Goal: Task Accomplishment & Management: Use online tool/utility

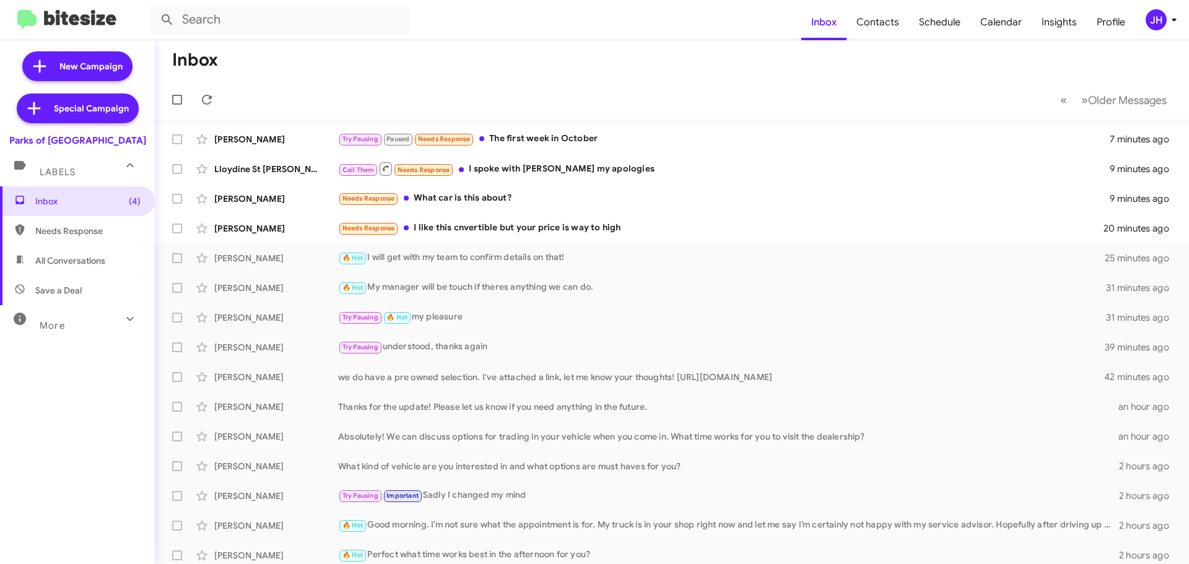
click at [89, 250] on span "All Conversations" at bounding box center [77, 261] width 155 height 30
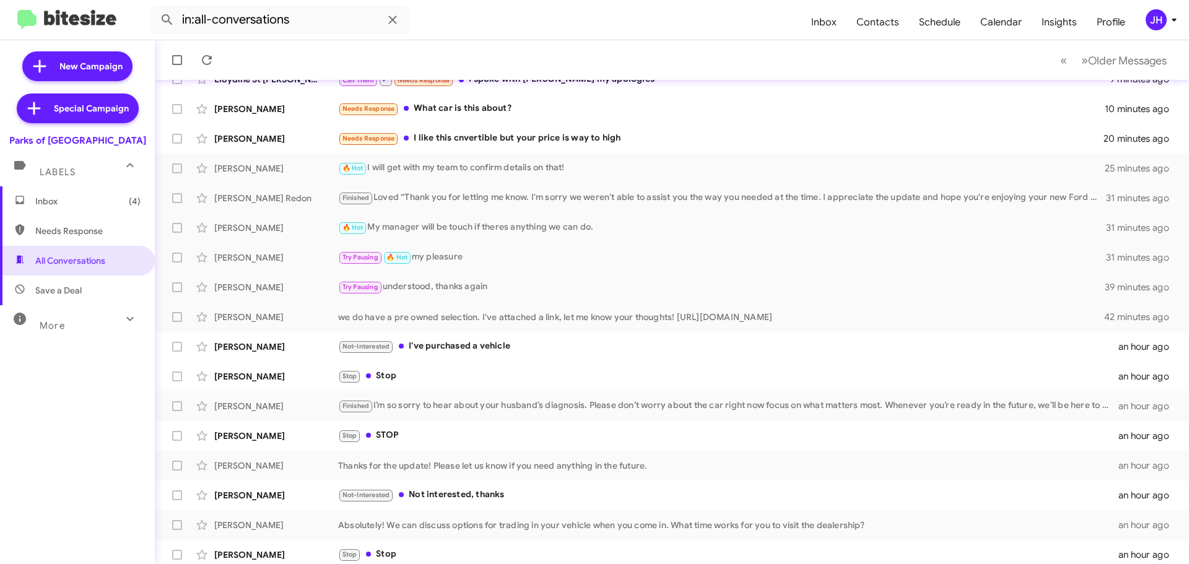
scroll to position [155, 0]
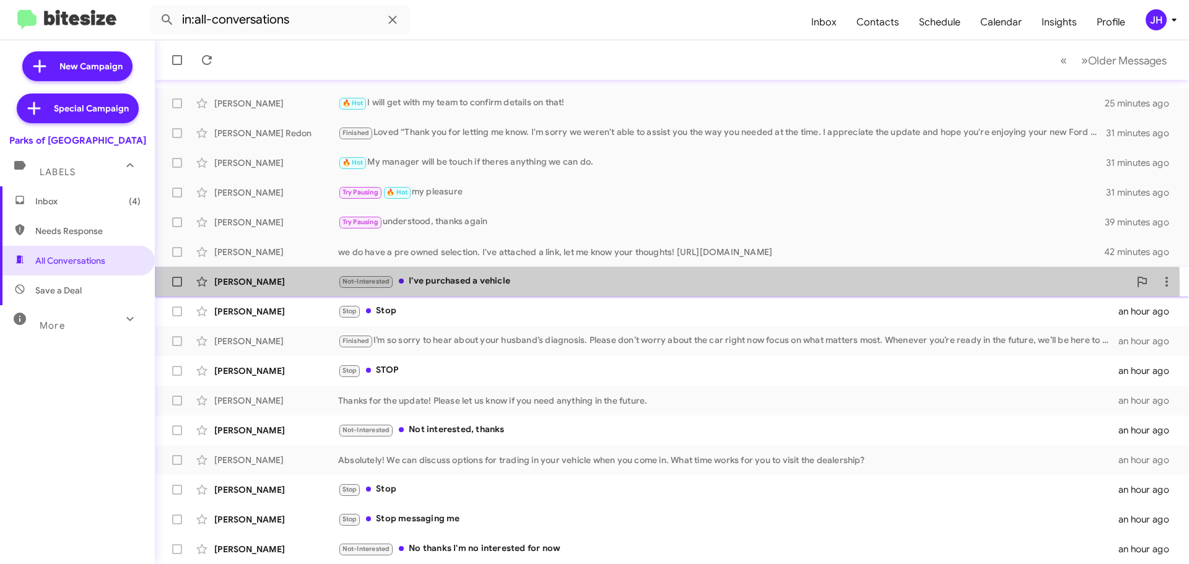
click at [558, 286] on div "Not-Interested I've purchased a vehicle" at bounding box center [733, 281] width 791 height 14
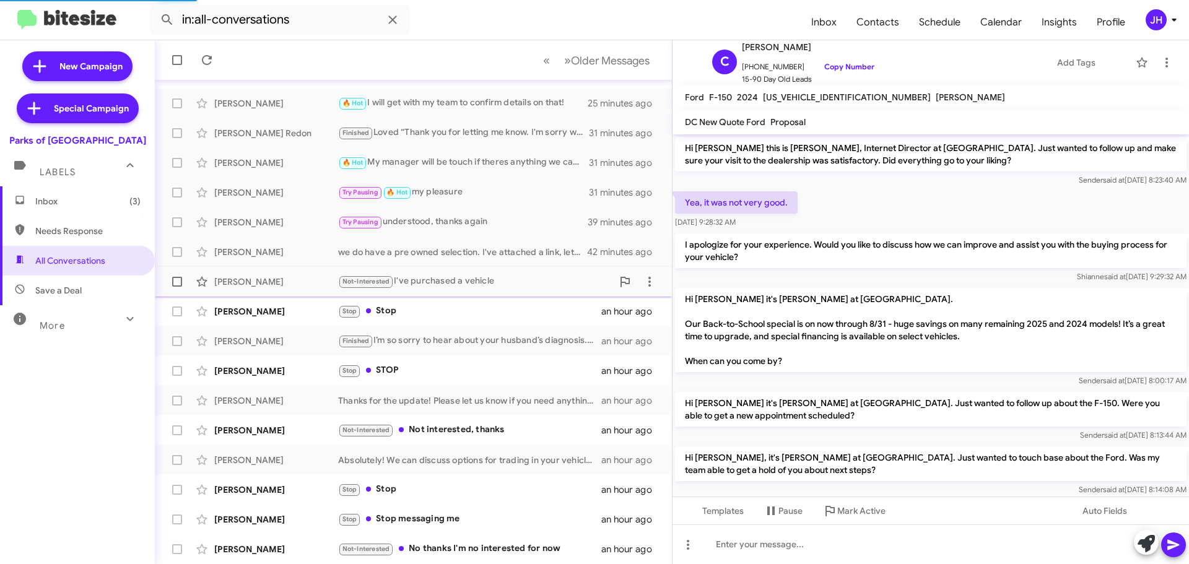
scroll to position [92, 0]
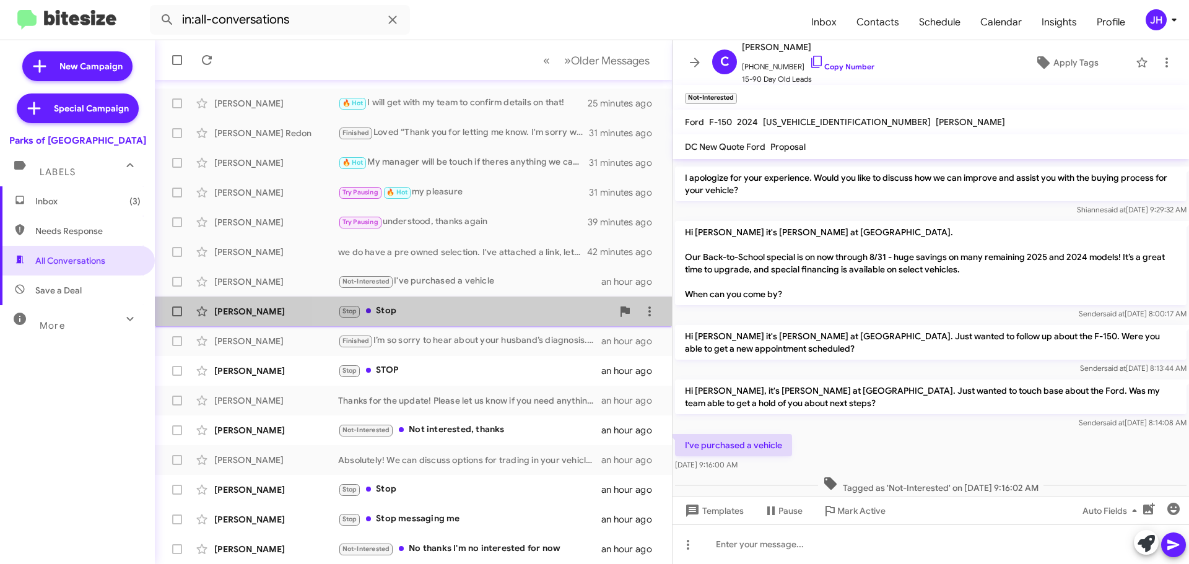
click at [529, 309] on div "Stop Stop" at bounding box center [475, 311] width 274 height 14
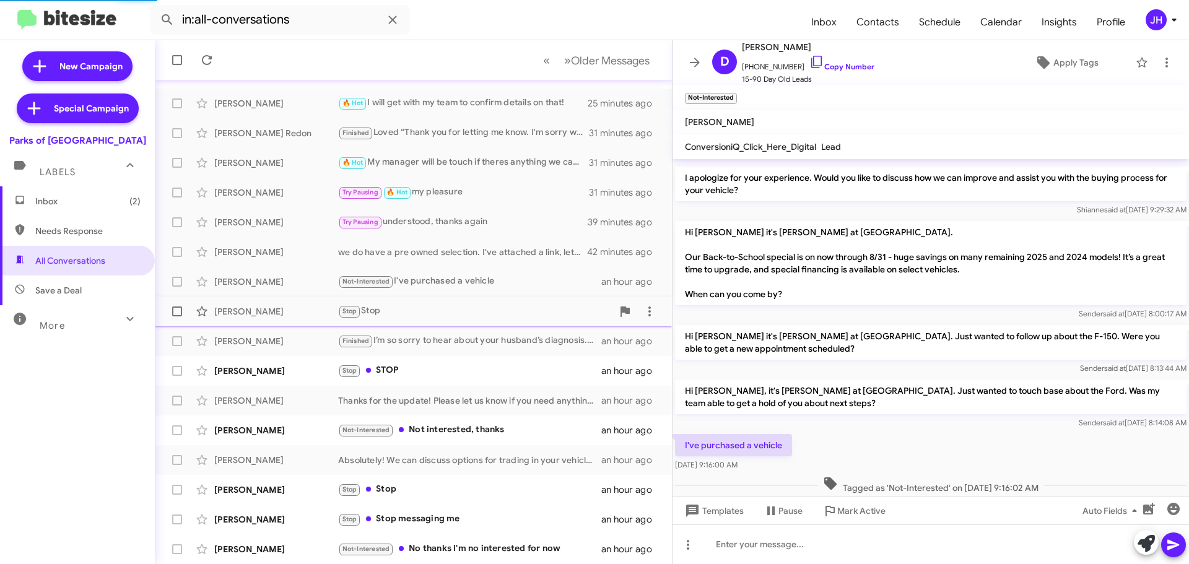
scroll to position [50, 0]
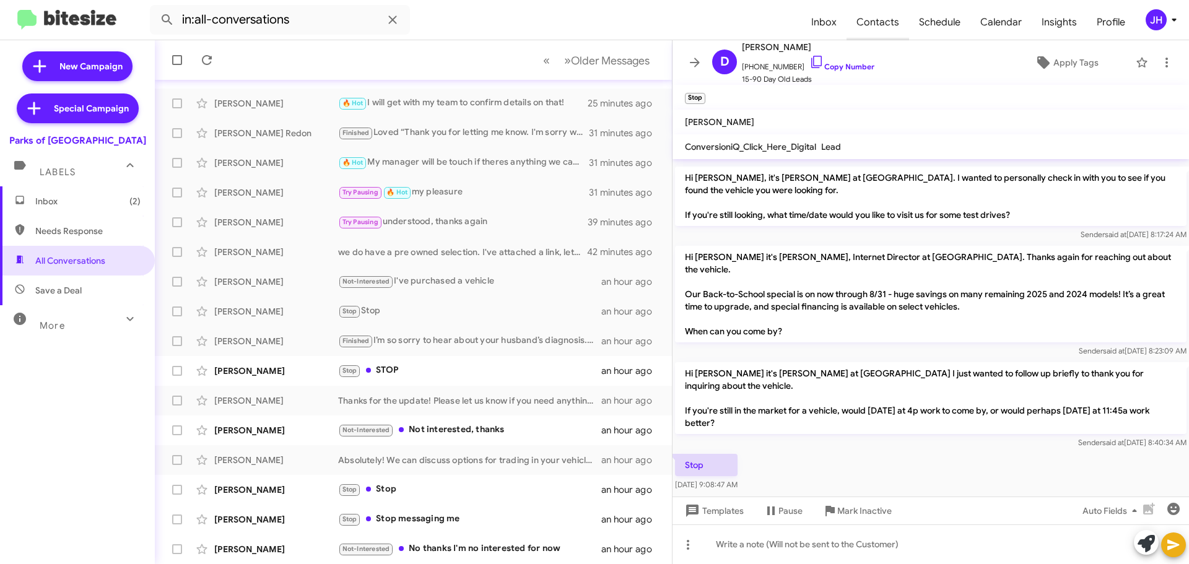
click at [885, 35] on span "Contacts" at bounding box center [877, 22] width 63 height 36
type input "in:groups"
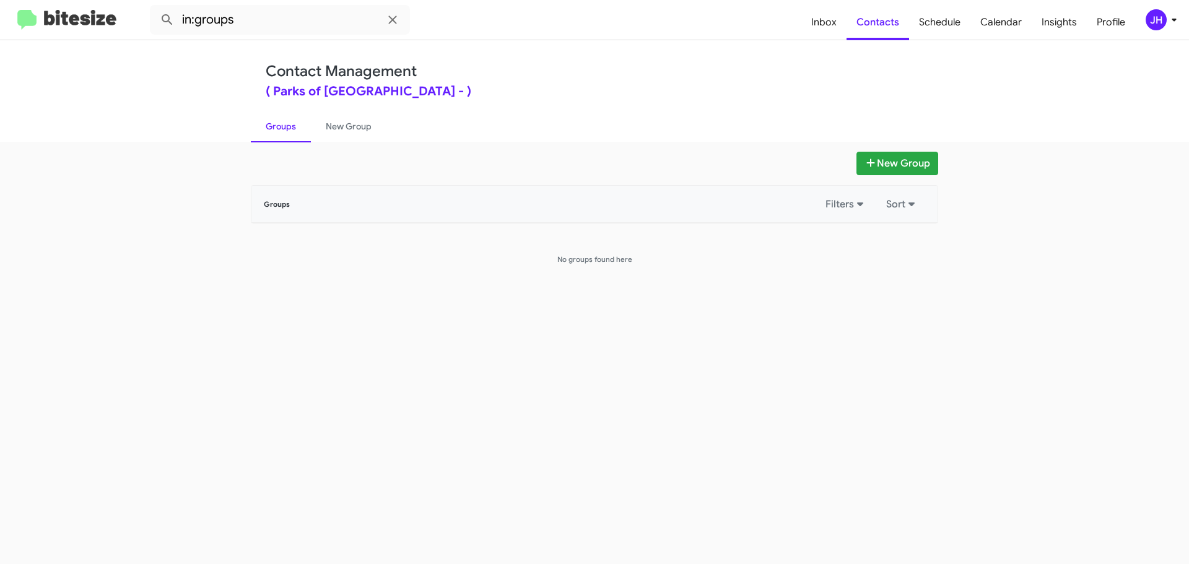
click at [1163, 19] on div "JH" at bounding box center [1155, 19] width 21 height 21
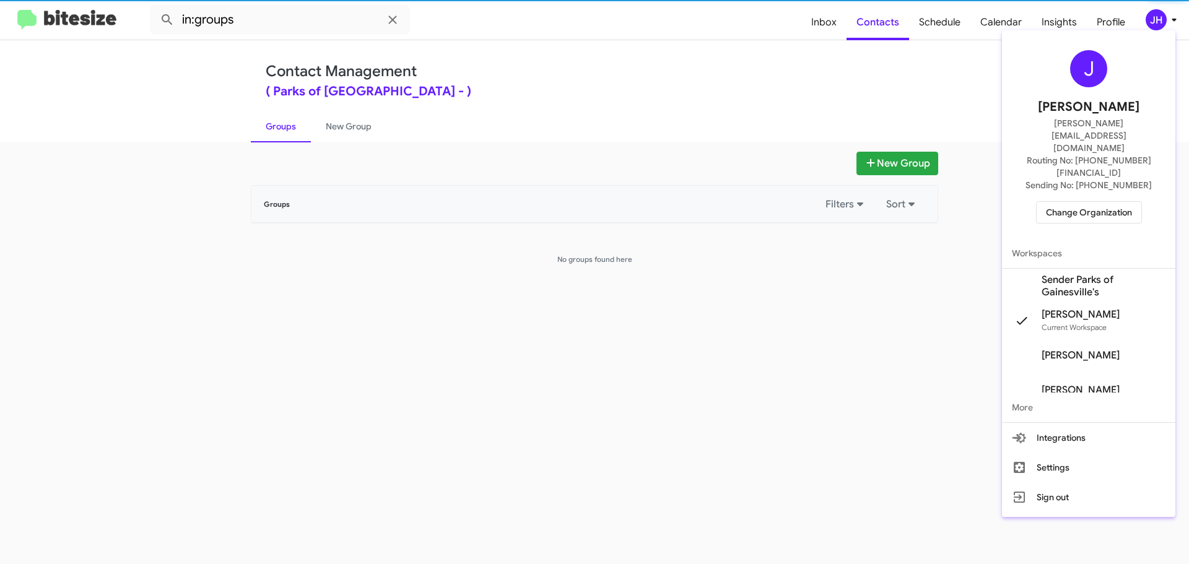
click at [1070, 274] on span "Sender Parks of Gainesville's" at bounding box center [1103, 286] width 124 height 25
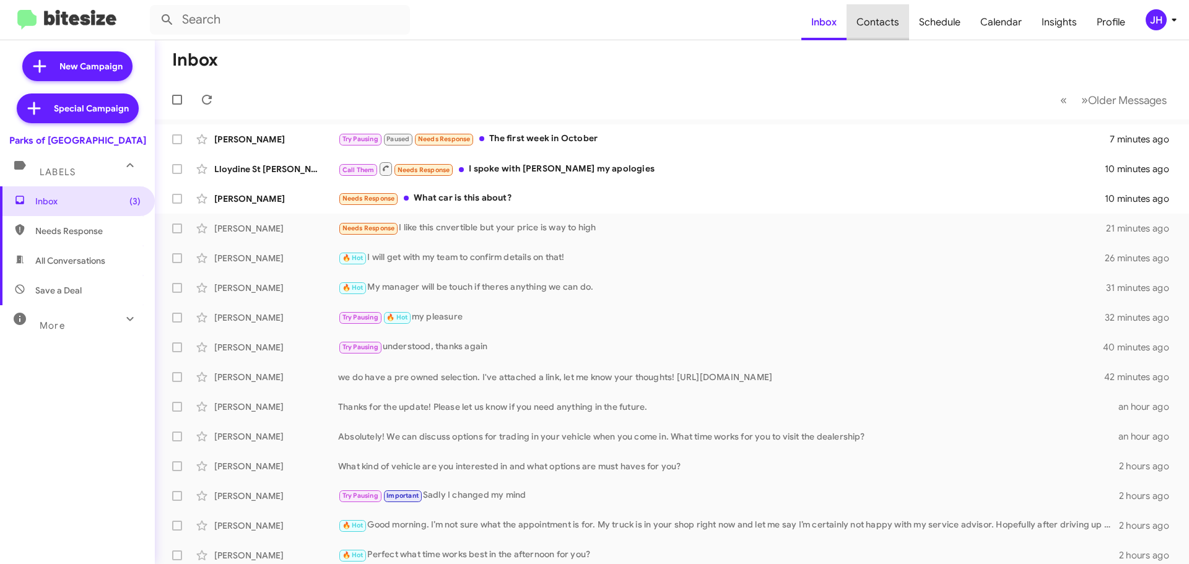
click at [892, 24] on span "Contacts" at bounding box center [877, 22] width 63 height 36
type input "in:groups"
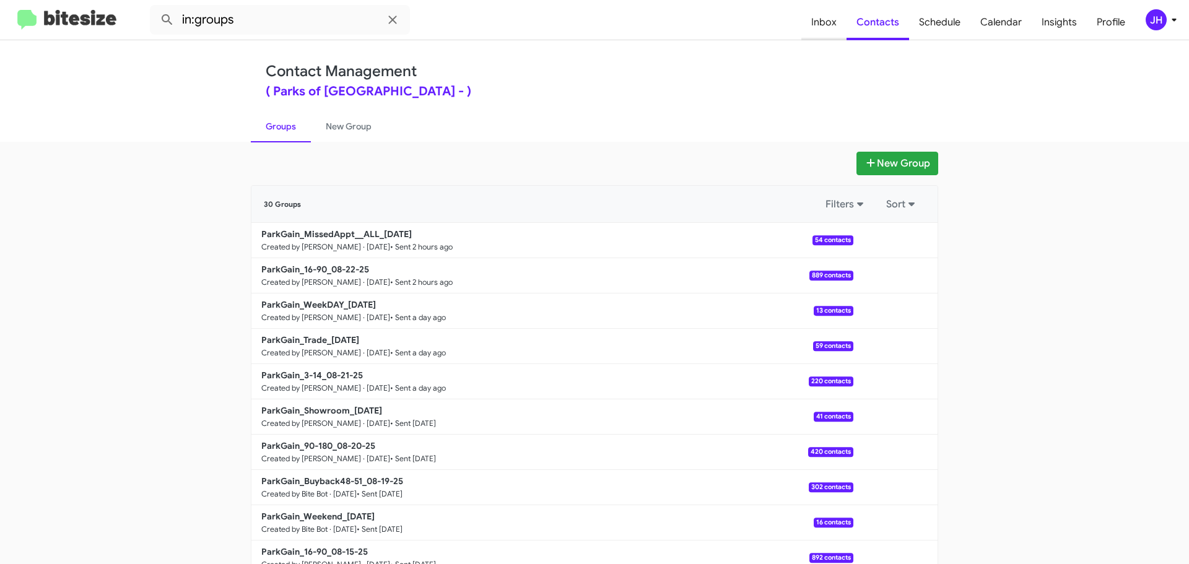
click at [830, 24] on span "Inbox" at bounding box center [823, 22] width 45 height 36
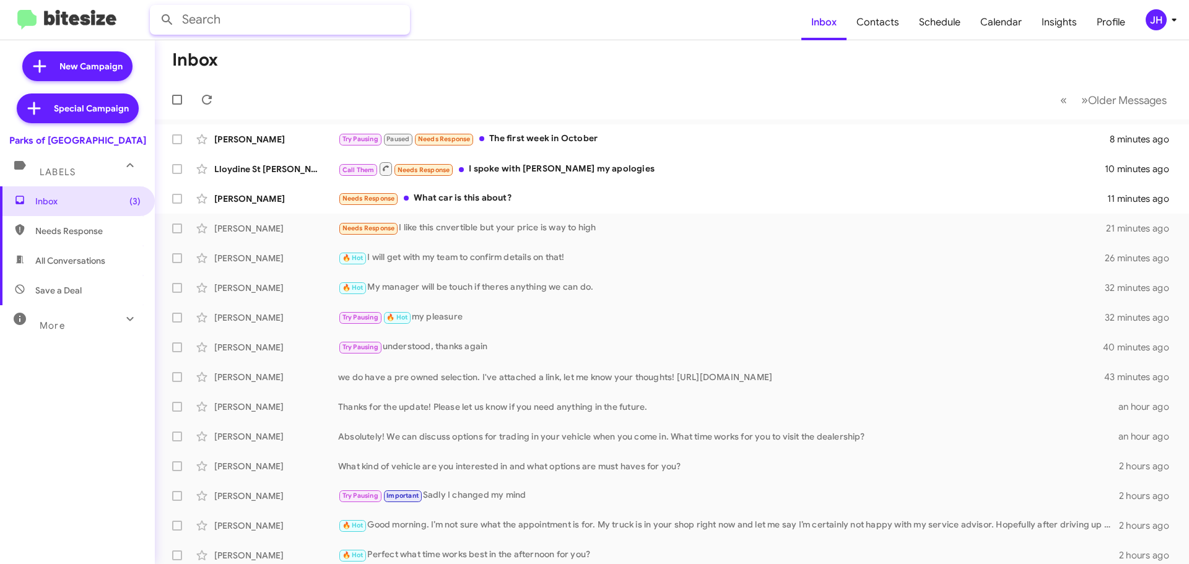
click at [254, 19] on input "text" at bounding box center [280, 20] width 260 height 30
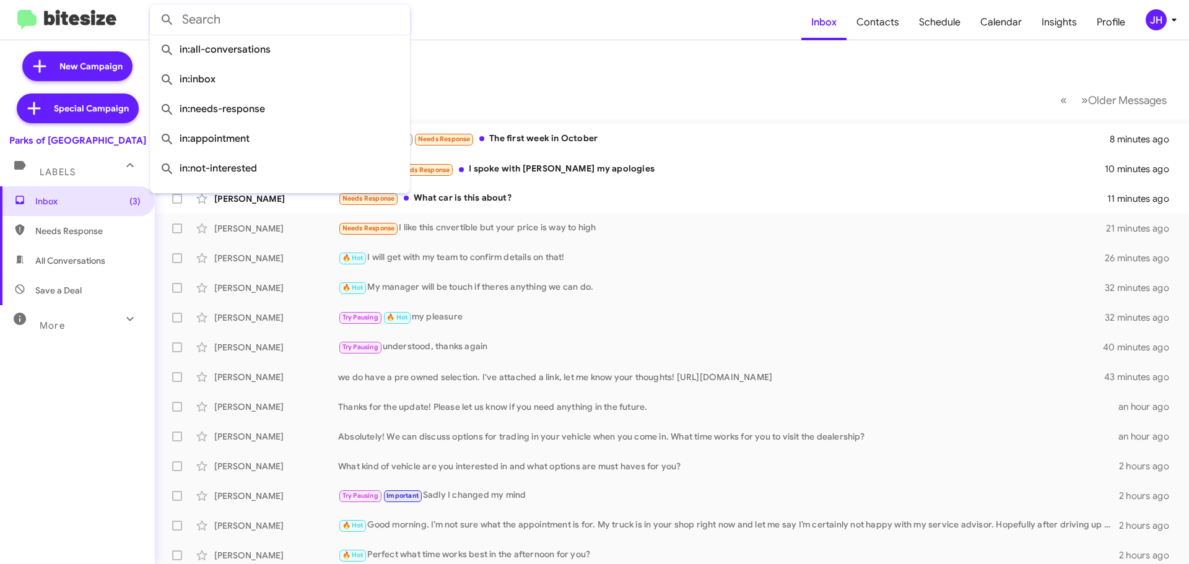
paste input "3528378657"
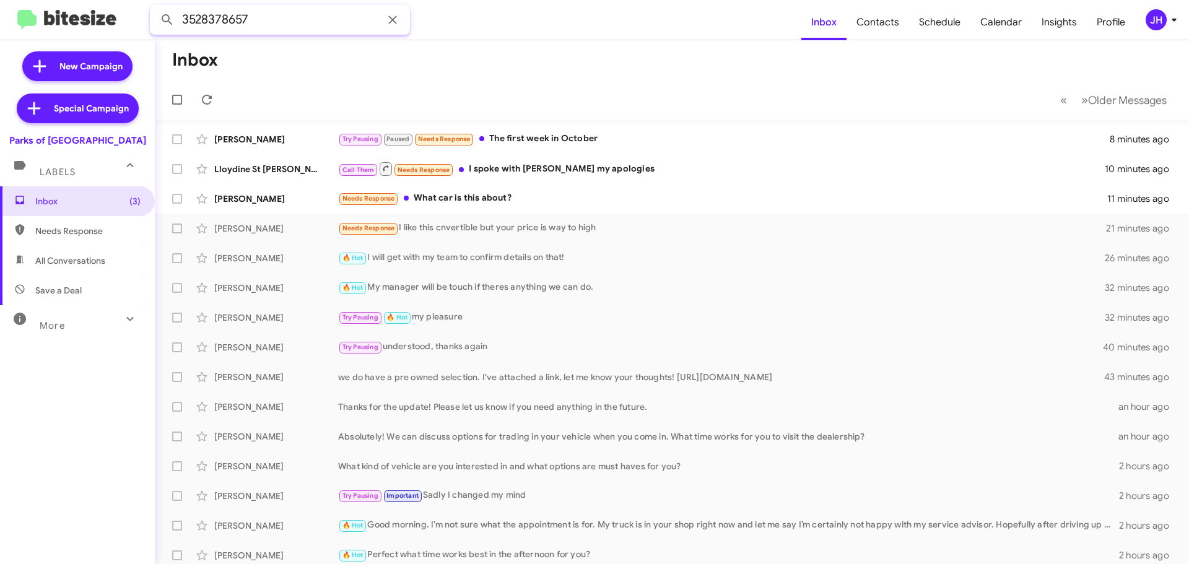
click at [155, 7] on button at bounding box center [167, 19] width 25 height 25
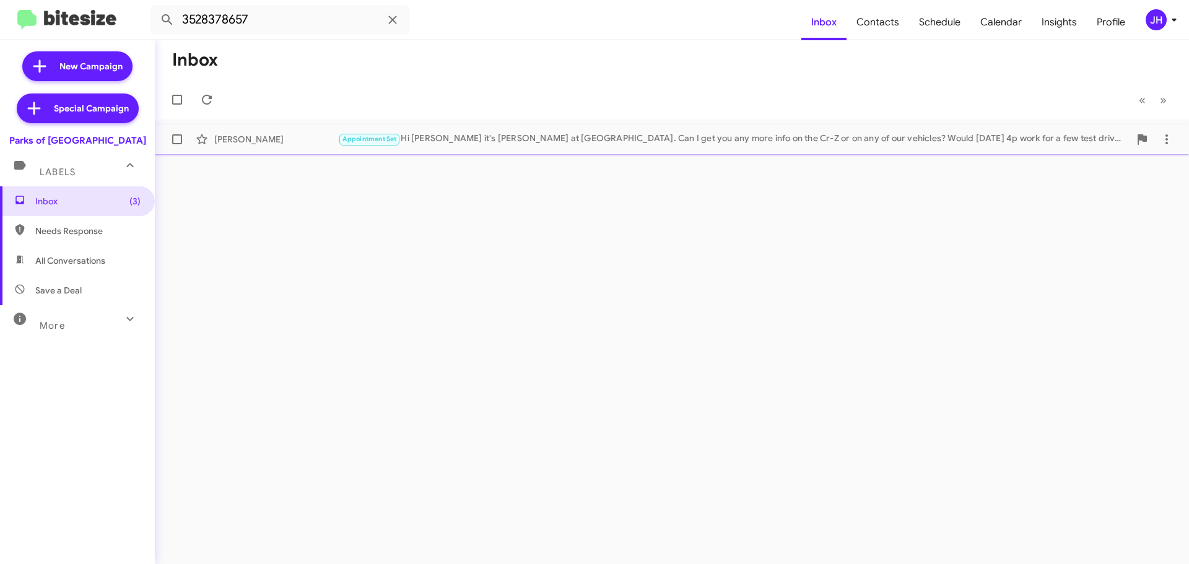
click at [512, 149] on div "Lucious Jackson Appointment Set Hi Lucious it's Shianne Harrison at Parks of Ga…" at bounding box center [672, 139] width 1014 height 25
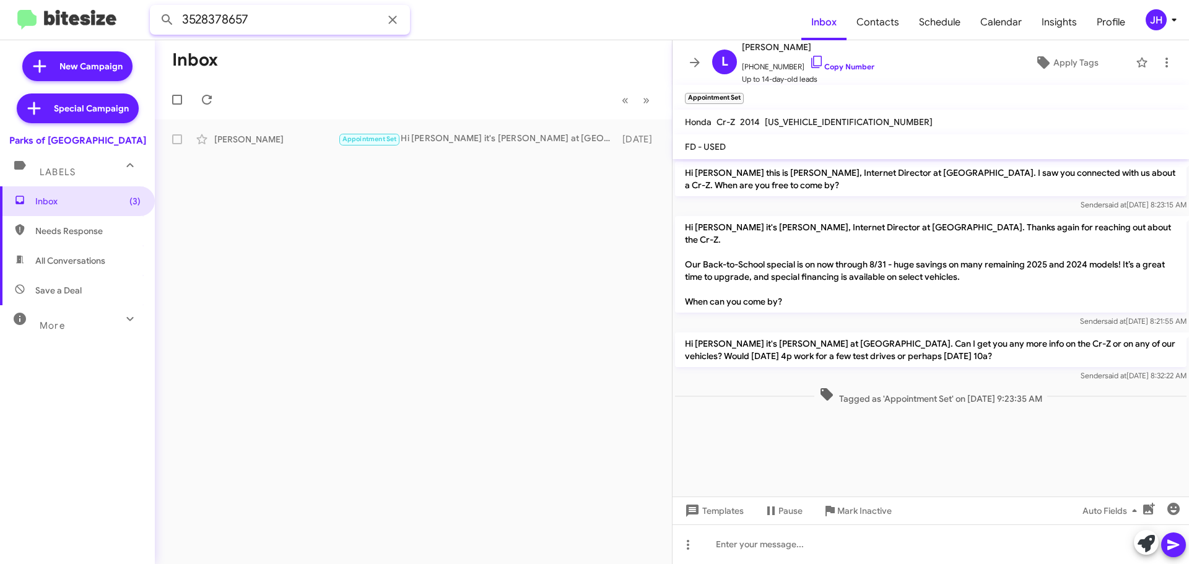
click at [297, 32] on input "3528378657" at bounding box center [280, 20] width 260 height 30
paste input "9042637706"
click at [155, 7] on button at bounding box center [167, 19] width 25 height 25
click at [303, 147] on div "Zachary Paul Appointment Set Hi . it's Shianne Harrison at Parks of Gainesville…" at bounding box center [413, 139] width 497 height 25
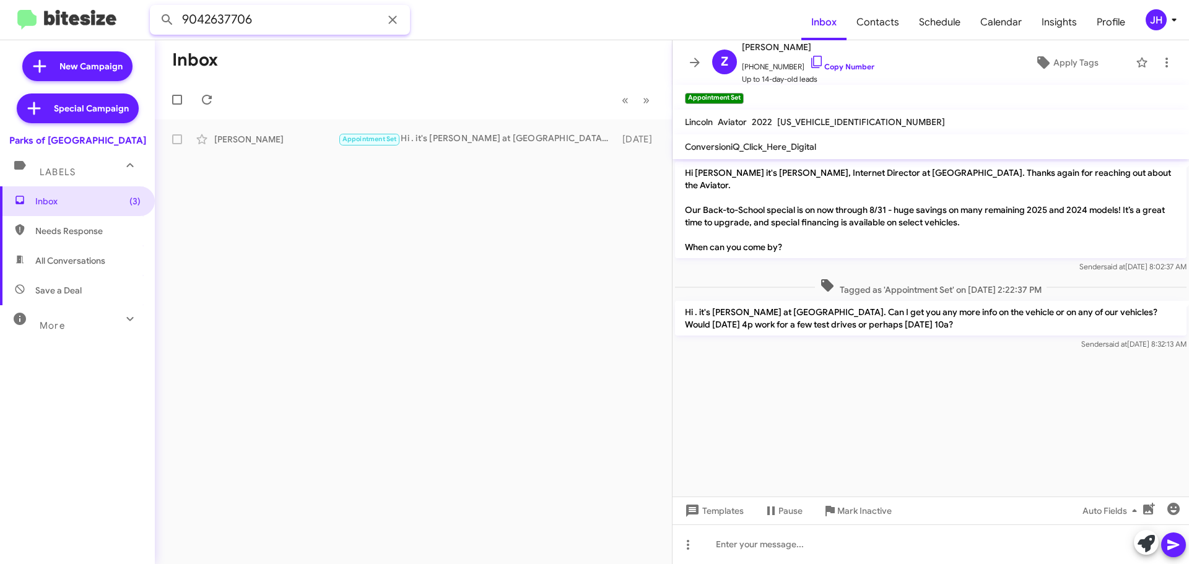
click at [290, 19] on input "9042637706" at bounding box center [280, 20] width 260 height 30
paste input "3525819227"
click at [155, 7] on button at bounding box center [167, 19] width 25 height 25
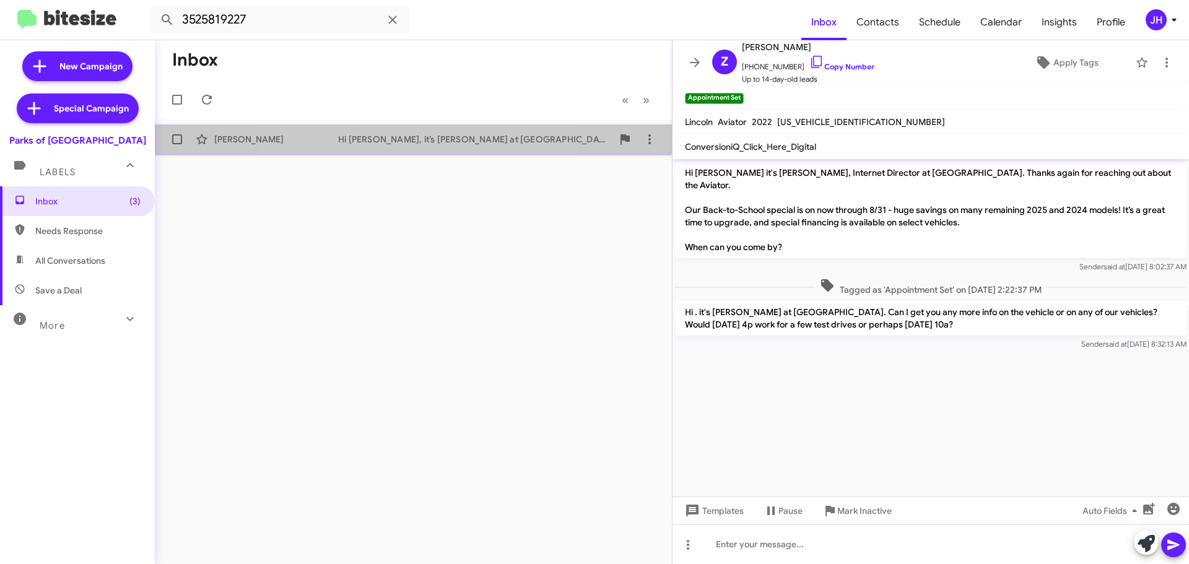
click at [388, 126] on span "Ahqala Williams Hi Ahqala, it’s Shianne Harrison at Parks of Gainesville. I saw…" at bounding box center [413, 139] width 517 height 30
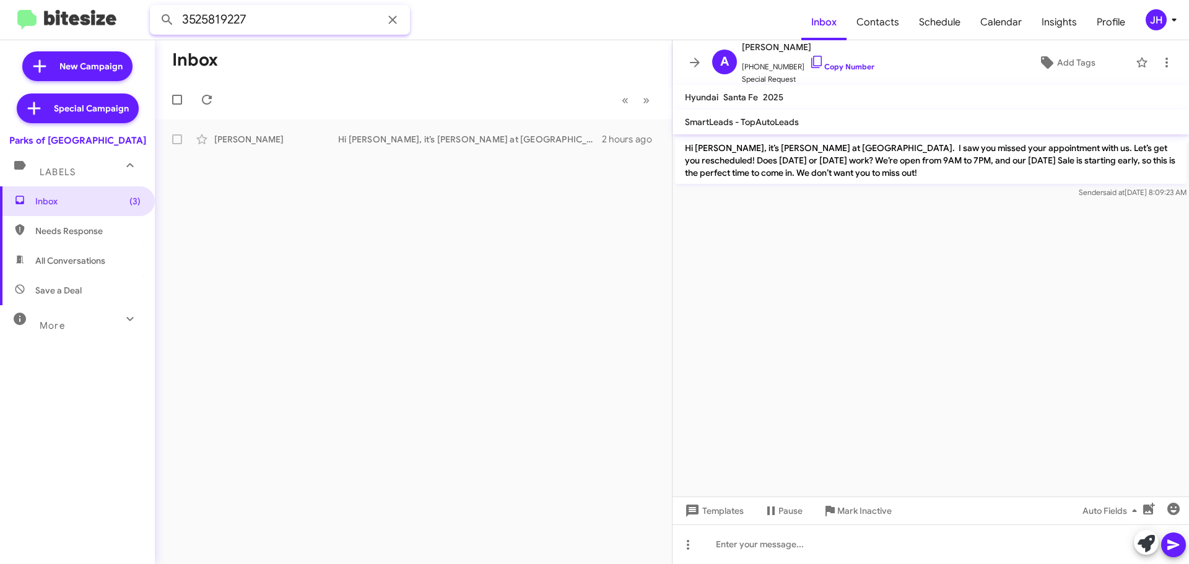
click at [277, 23] on input "3525819227" at bounding box center [280, 20] width 260 height 30
paste input "7272276"
click at [155, 7] on button at bounding box center [167, 19] width 25 height 25
click at [370, 139] on div "Hi N'Coreyia, it’s Shianne Harrison at Parks of Gainesville. I saw you missed y…" at bounding box center [475, 139] width 274 height 12
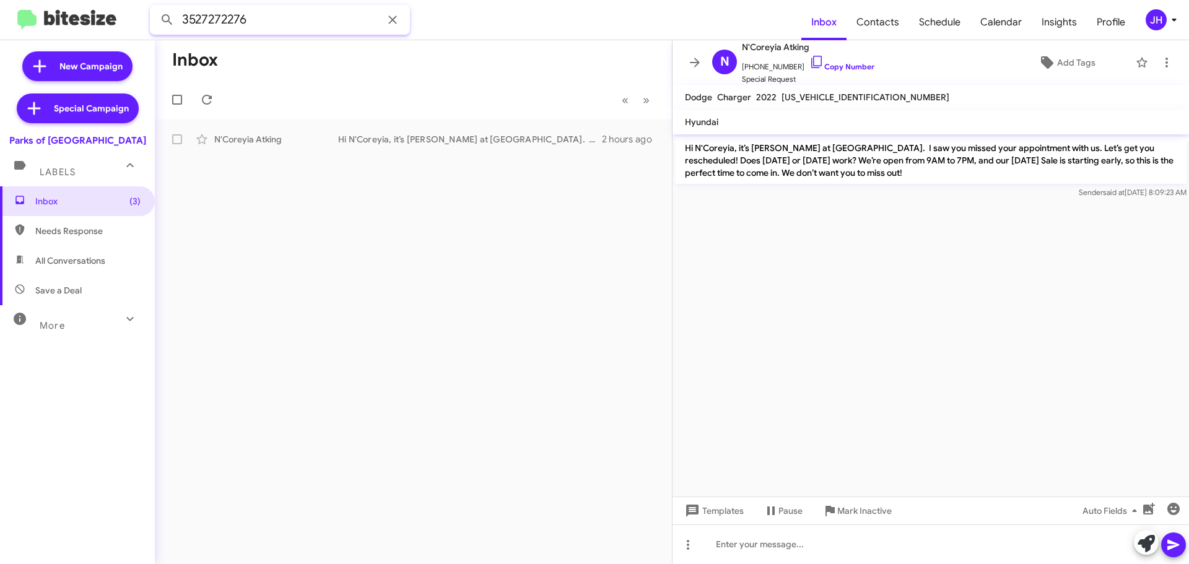
click at [298, 28] on input "3527272276" at bounding box center [280, 20] width 260 height 30
paste input "5614011662"
click at [155, 7] on button at bounding box center [167, 19] width 25 height 25
click at [358, 139] on div "Hi Charles, it’s Shianne Harrison at Parks of Gainesville. I saw you missed you…" at bounding box center [475, 139] width 274 height 12
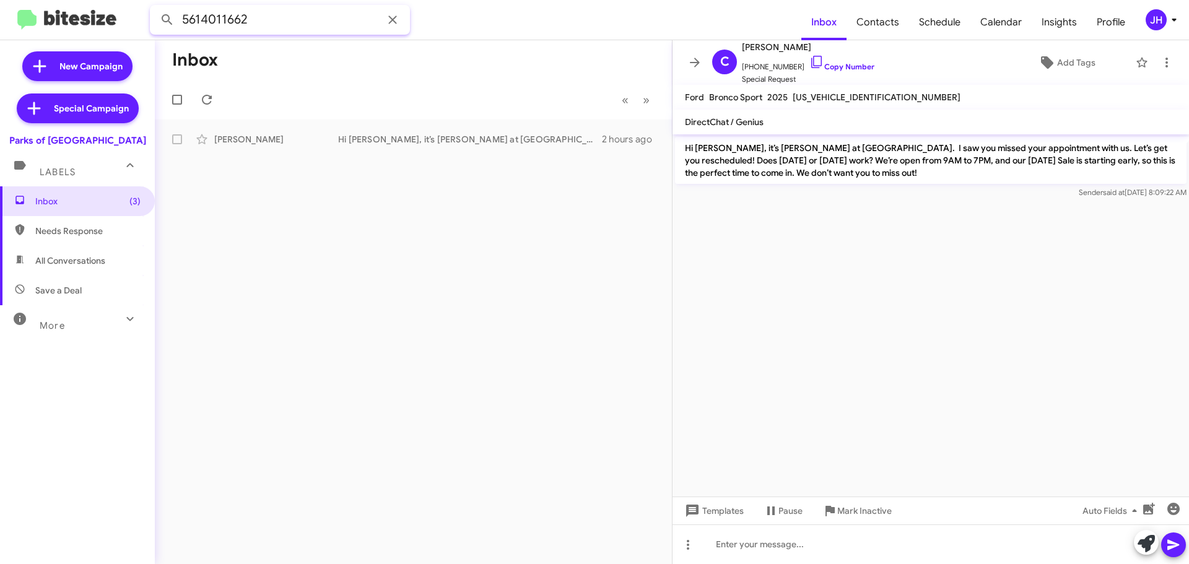
click at [278, 13] on input "5614011662" at bounding box center [280, 20] width 260 height 30
paste input "4434136924"
click at [155, 7] on button at bounding box center [167, 19] width 25 height 25
click at [385, 144] on div "Hi David this is Shianne Harrison, Internet Director at Parks of Gainesville. I…" at bounding box center [475, 139] width 274 height 12
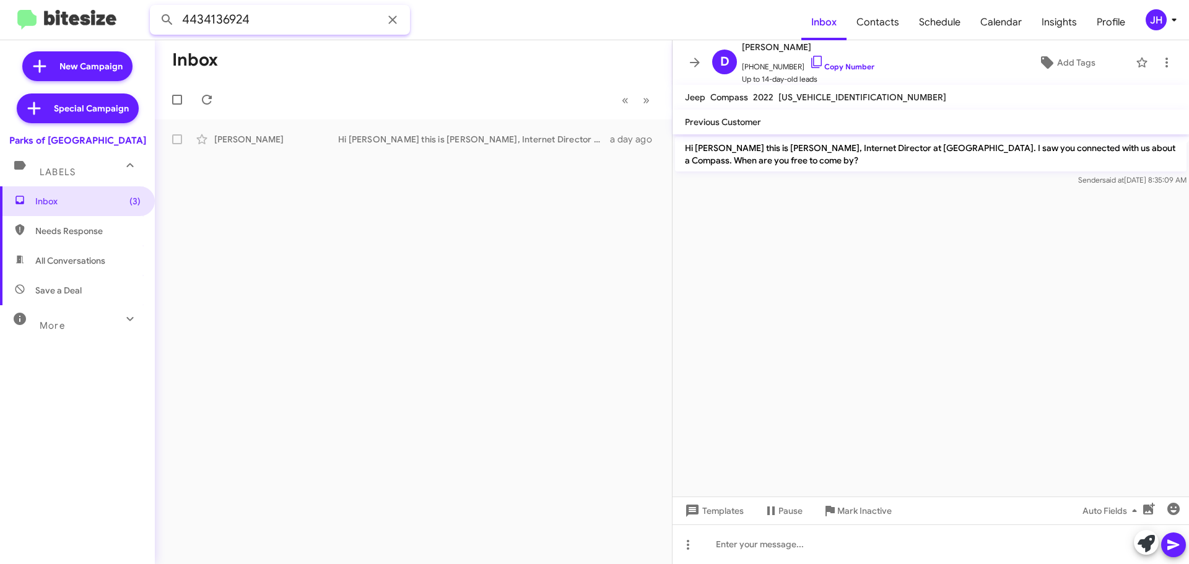
click at [293, 26] on input "4434136924" at bounding box center [280, 20] width 260 height 30
paste input "3522311439"
click at [155, 7] on button at bounding box center [167, 19] width 25 height 25
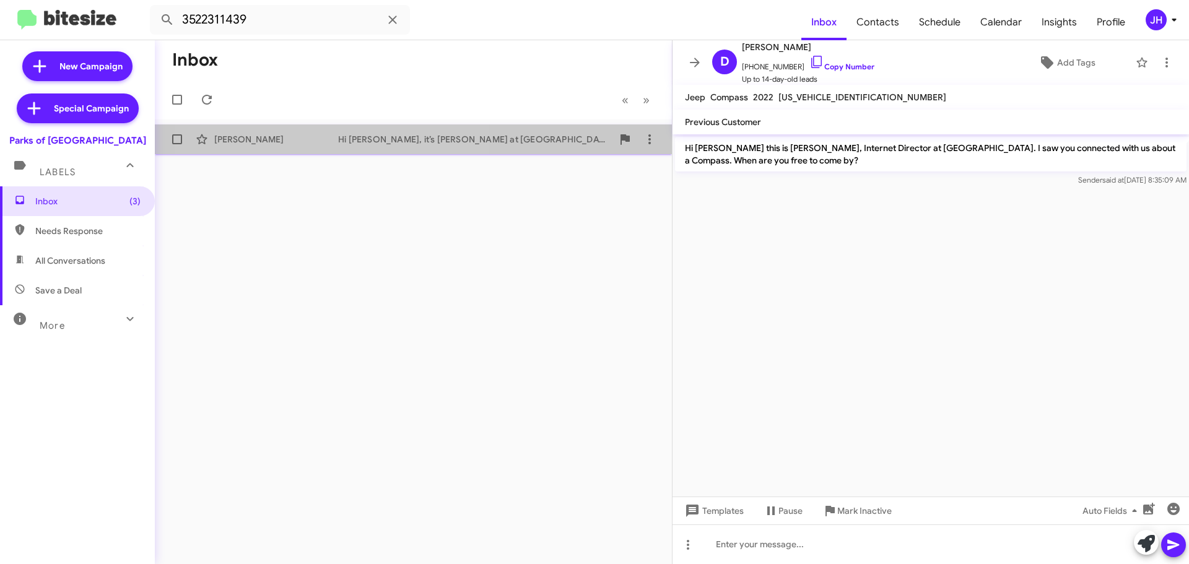
click at [345, 152] on span "Cheryl Audette Hi Cheryl, it’s Shianne Harrison at Parks of Gainesville. I saw …" at bounding box center [413, 139] width 517 height 30
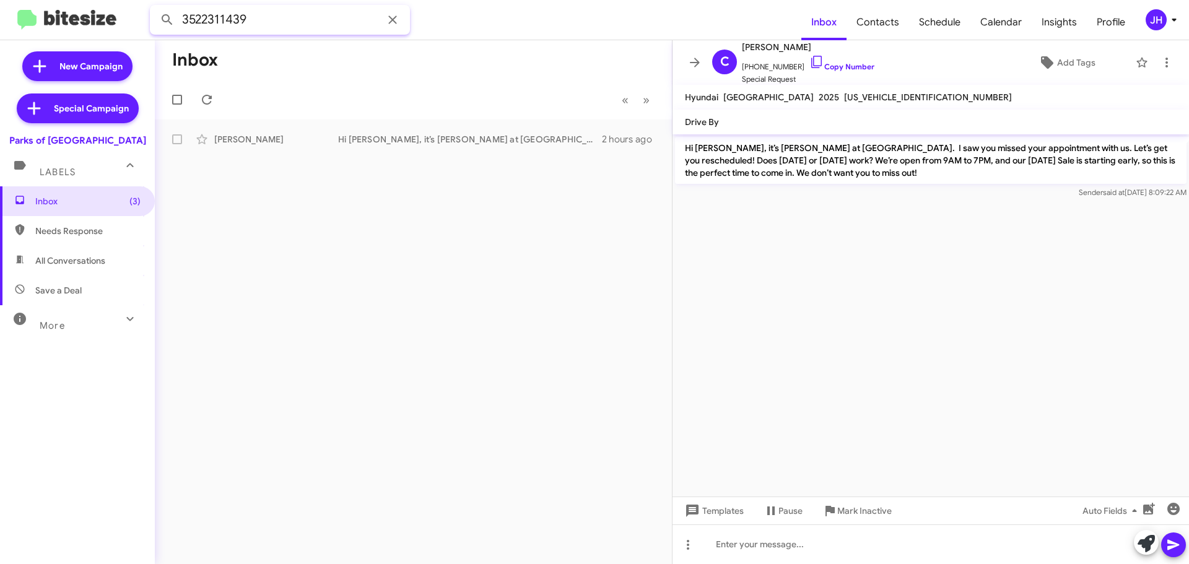
click at [243, 18] on input "3522311439" at bounding box center [280, 20] width 260 height 30
paste input "866886004"
click at [155, 7] on button at bounding box center [167, 19] width 25 height 25
click at [491, 144] on div "Appointment Set Hi Sam it's Shianne Harrison at Parks of Gainesville. Can I get…" at bounding box center [475, 139] width 274 height 14
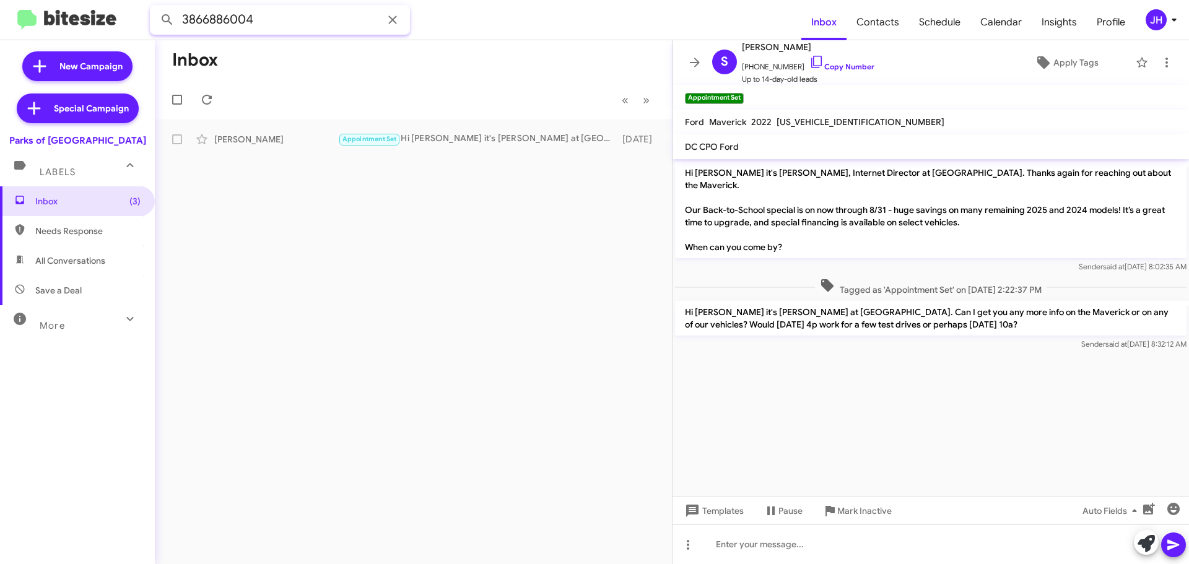
click at [305, 8] on input "3866886004" at bounding box center [280, 20] width 260 height 30
paste input "525734551"
click at [155, 7] on button at bounding box center [167, 19] width 25 height 25
click at [422, 136] on div "Appointment Set Hi Shenie it's Shianne Harrison at Parks of Gainesville. Can I …" at bounding box center [475, 139] width 274 height 14
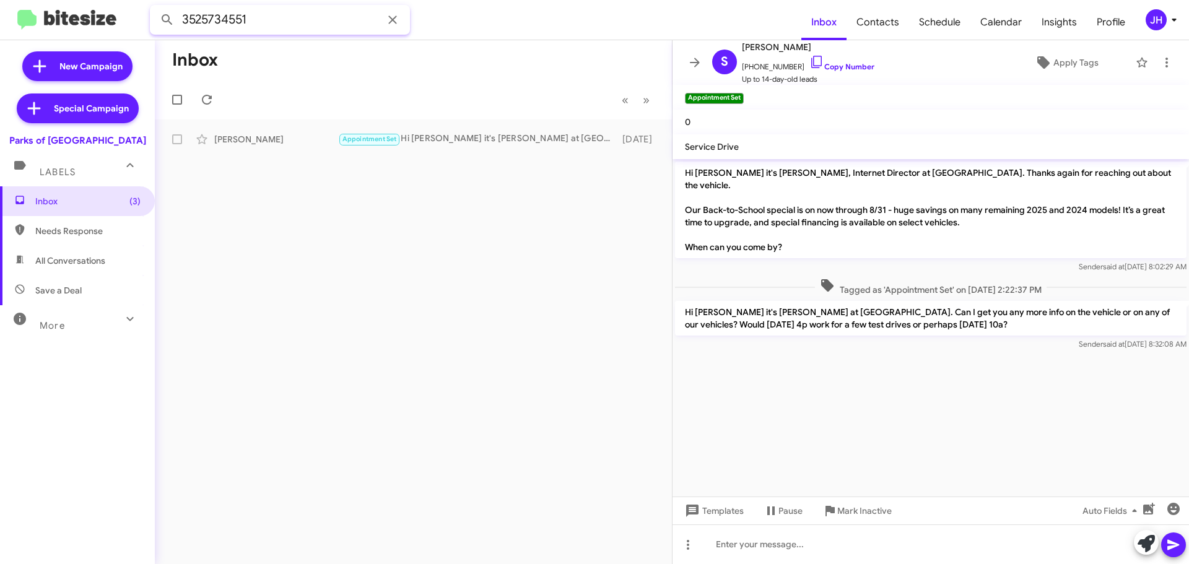
click at [249, 31] on input "3525734551" at bounding box center [280, 20] width 260 height 30
paste input "5616760147"
type input "5616760147"
click at [155, 7] on button at bounding box center [167, 19] width 25 height 25
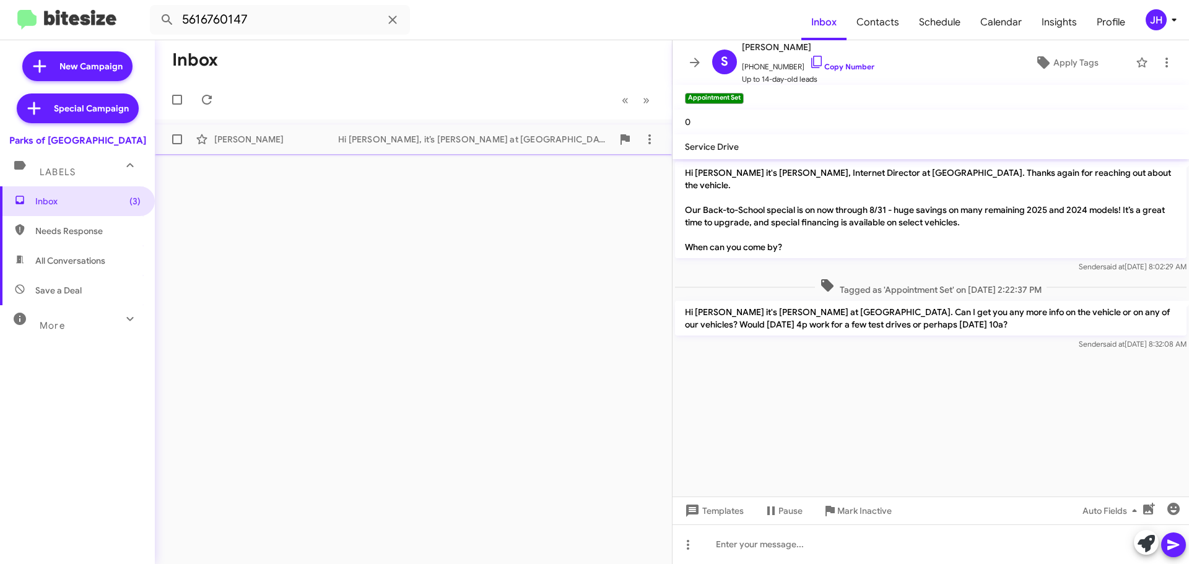
click at [303, 131] on div "Alex Lloyd Hi Alex, it’s Shianne Harrison at Parks of Gainesville. I saw you mi…" at bounding box center [413, 139] width 497 height 25
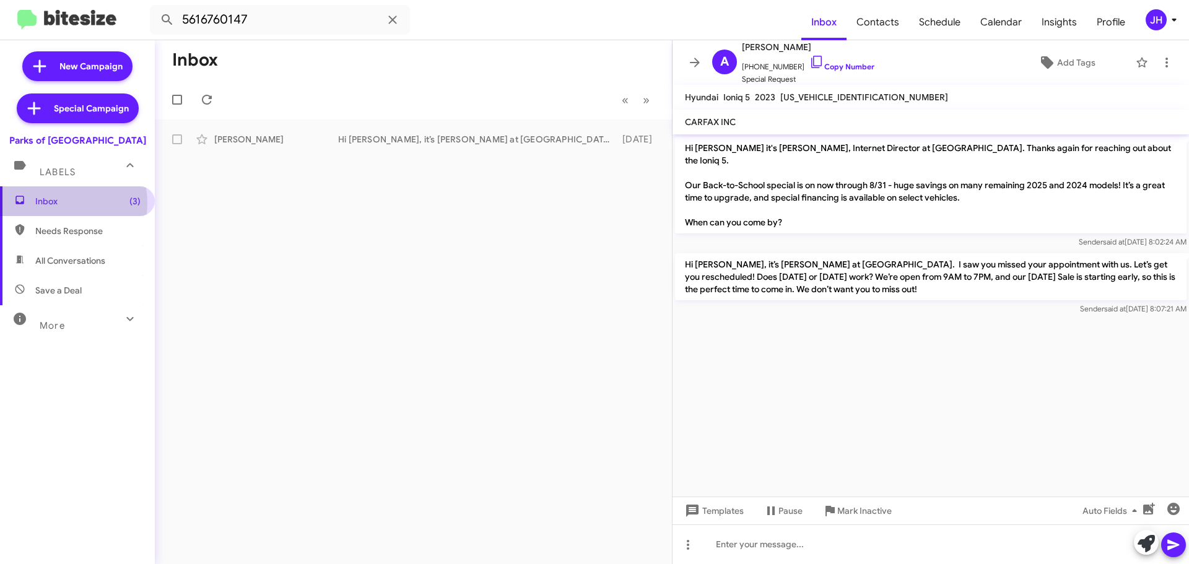
click at [60, 203] on span "Inbox (3)" at bounding box center [87, 201] width 105 height 12
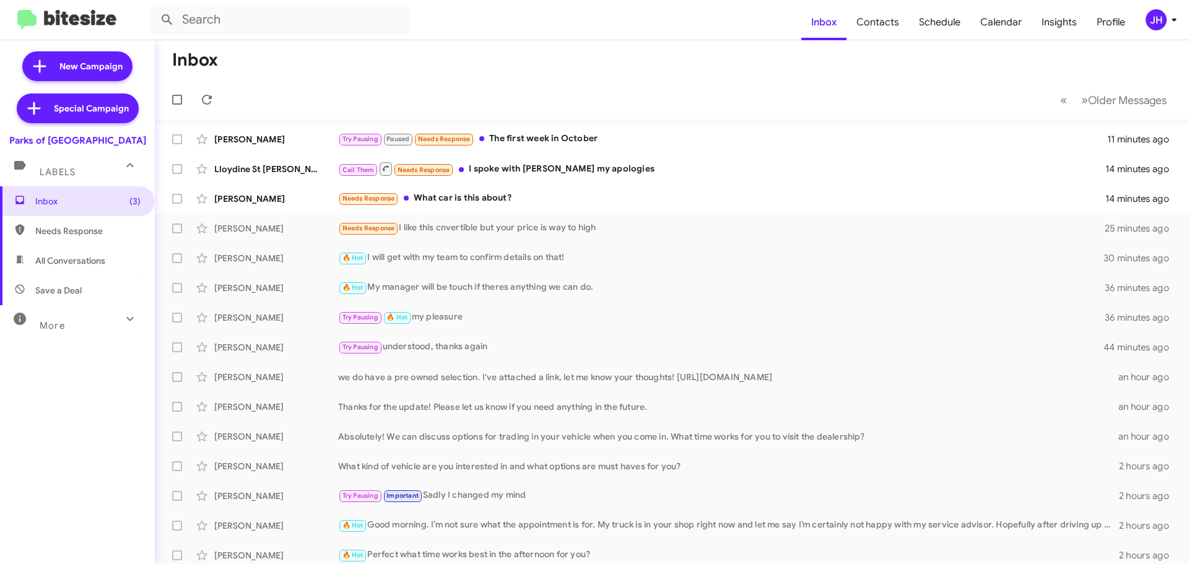
click at [1154, 19] on div "JH" at bounding box center [1155, 19] width 21 height 21
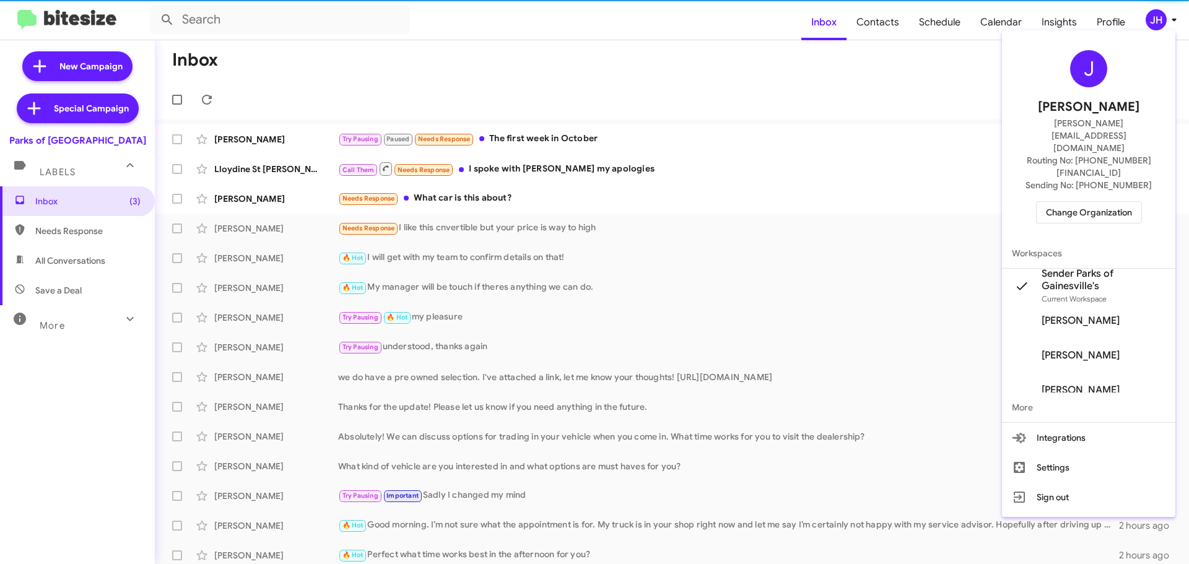
click at [1062, 202] on span "Change Organization" at bounding box center [1089, 212] width 86 height 21
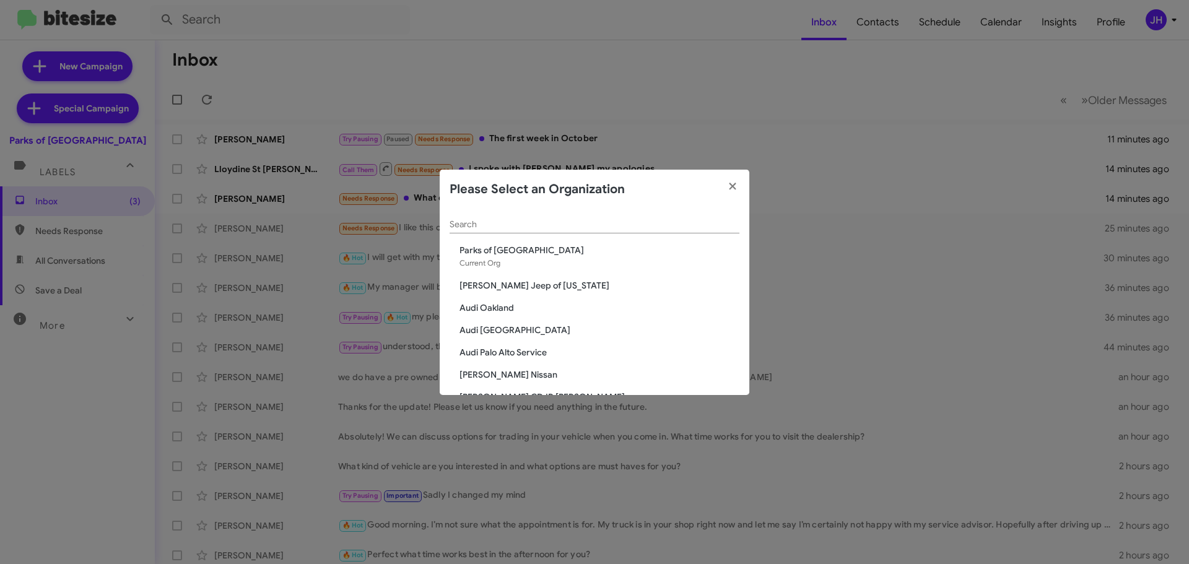
click at [475, 221] on input "Search" at bounding box center [595, 225] width 290 height 10
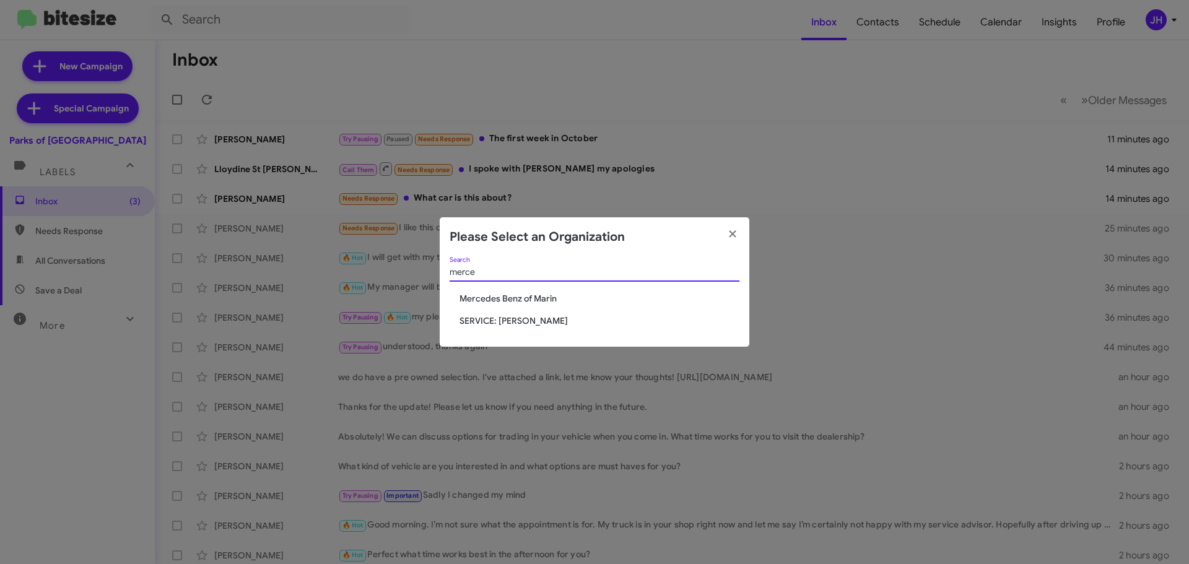
type input "merce"
click at [515, 327] on div "merce Search Mercedes Benz of Marin SERVICE: Mercedes Marin" at bounding box center [595, 302] width 310 height 90
click at [516, 323] on span "SERVICE: [PERSON_NAME]" at bounding box center [599, 321] width 280 height 12
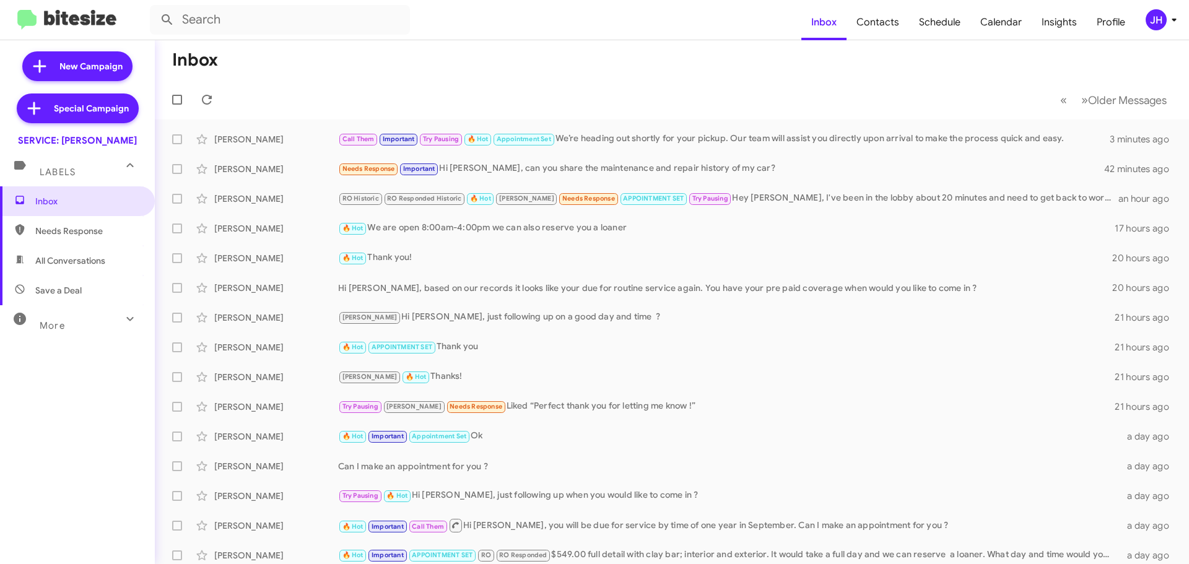
click at [1153, 17] on div "JH" at bounding box center [1155, 19] width 21 height 21
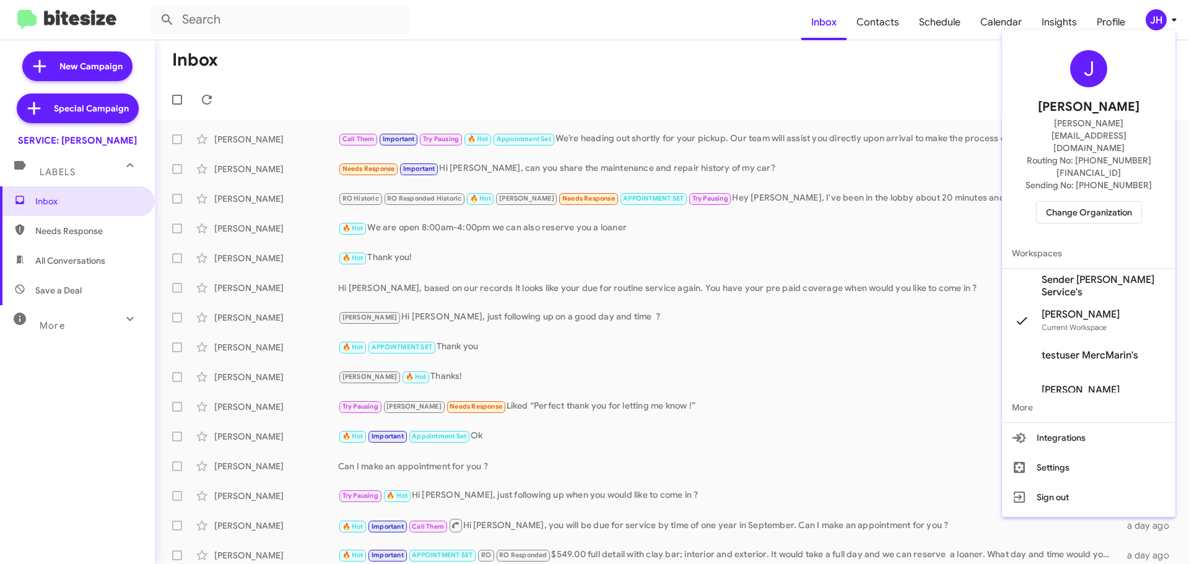
click at [1061, 274] on span "Sender Mercedes Marin Service's" at bounding box center [1103, 286] width 124 height 25
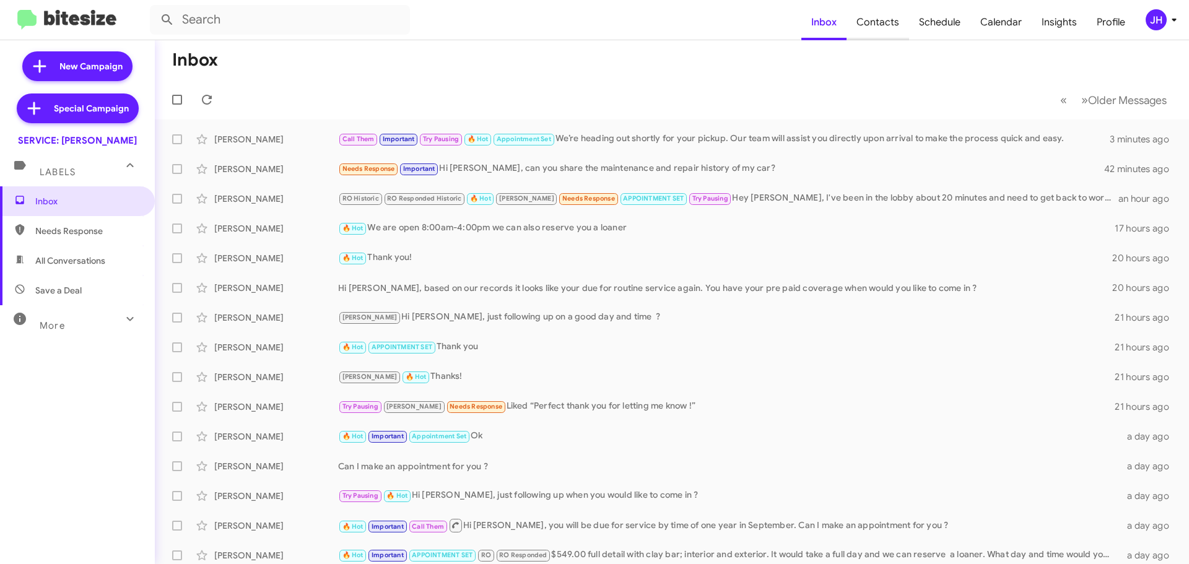
click at [898, 25] on span "Contacts" at bounding box center [877, 22] width 63 height 36
type input "in:groups"
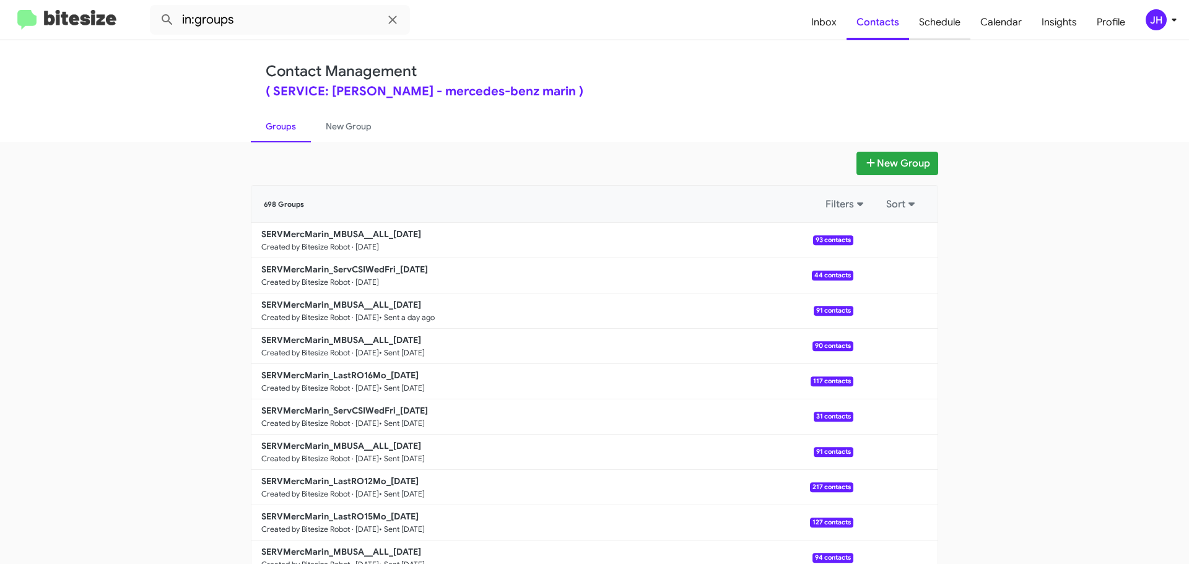
click at [939, 27] on span "Schedule" at bounding box center [939, 22] width 61 height 36
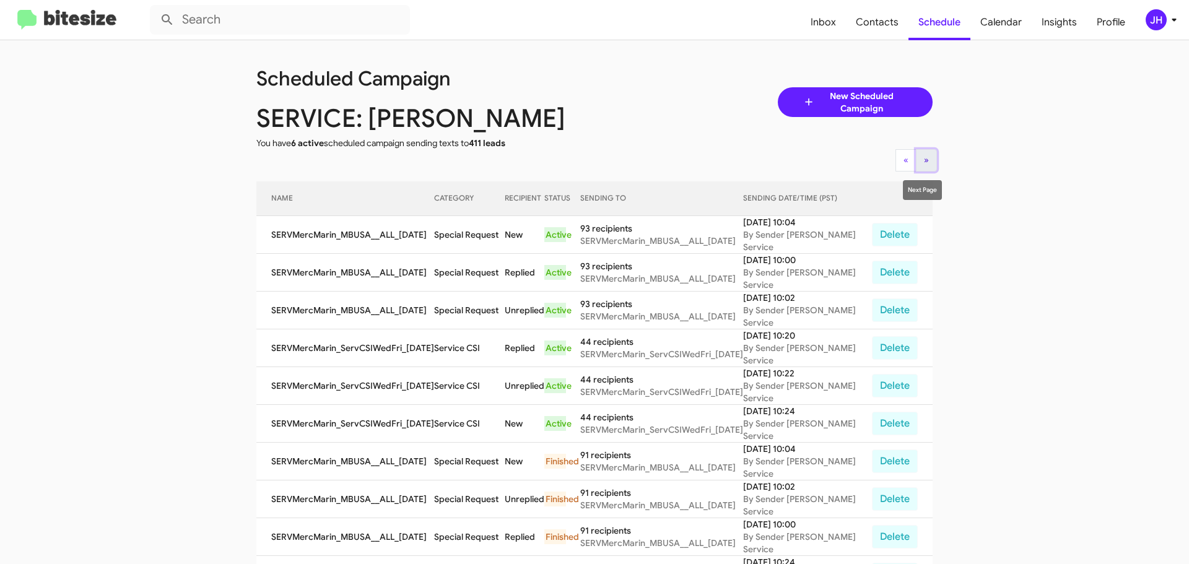
click at [926, 161] on button "» Next" at bounding box center [926, 160] width 21 height 22
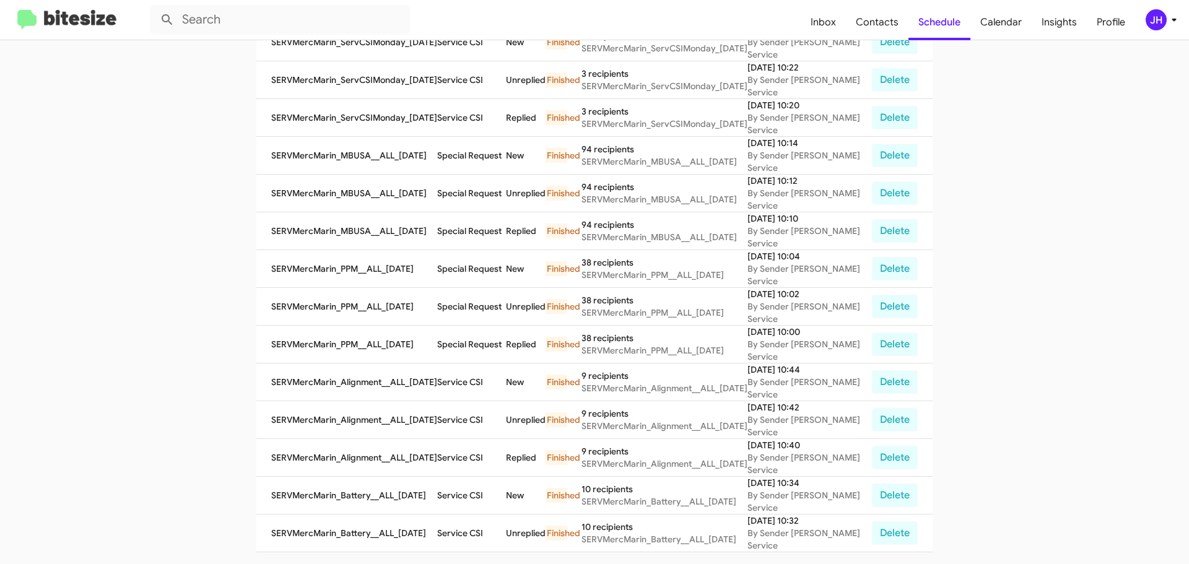
scroll to position [422, 0]
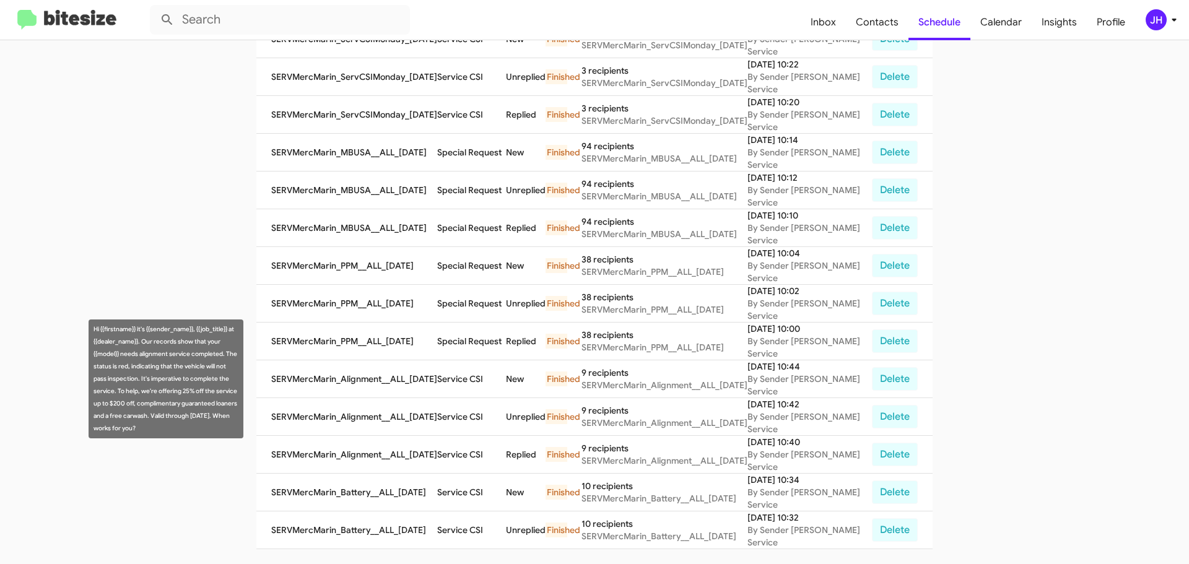
drag, startPoint x: 130, startPoint y: 427, endPoint x: 90, endPoint y: 331, distance: 104.1
click at [90, 331] on div "Hi {{firstname}} it's {{sender_name}}, {{job_title}} at {{dealer_name}}. Our re…" at bounding box center [166, 378] width 155 height 119
copy div "Hi {{firstname}} it's {{sender_name}}, {{job_title}} at {{dealer_name}}. Our re…"
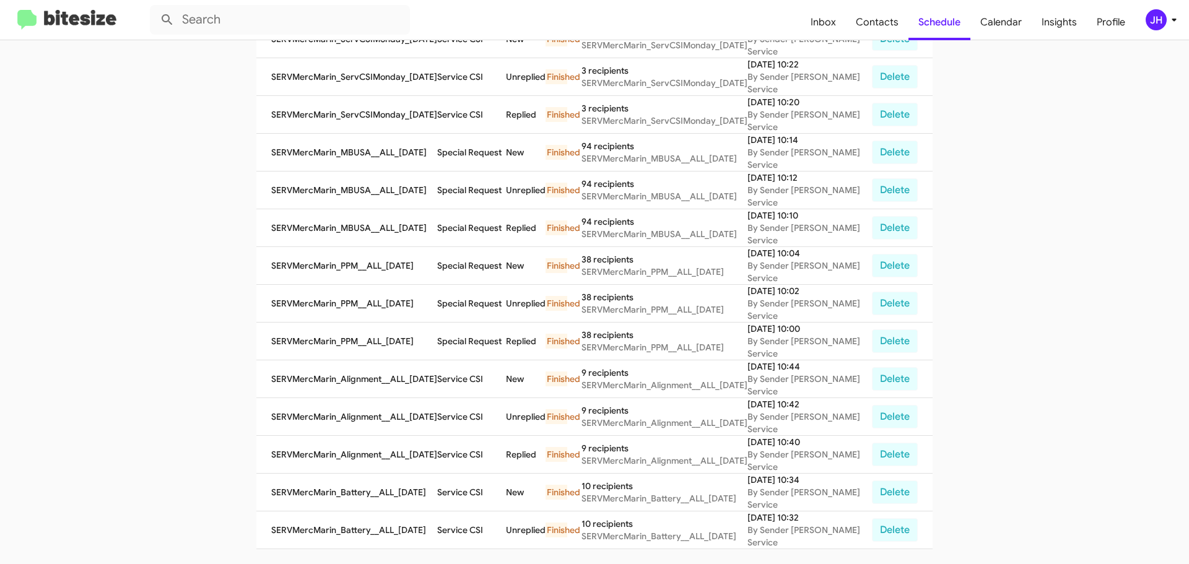
click at [963, 99] on app-scheduler "Scheduled Campaign SERVICE: [PERSON_NAME] You have 6 active scheduled campaign …" at bounding box center [594, 91] width 1189 height 946
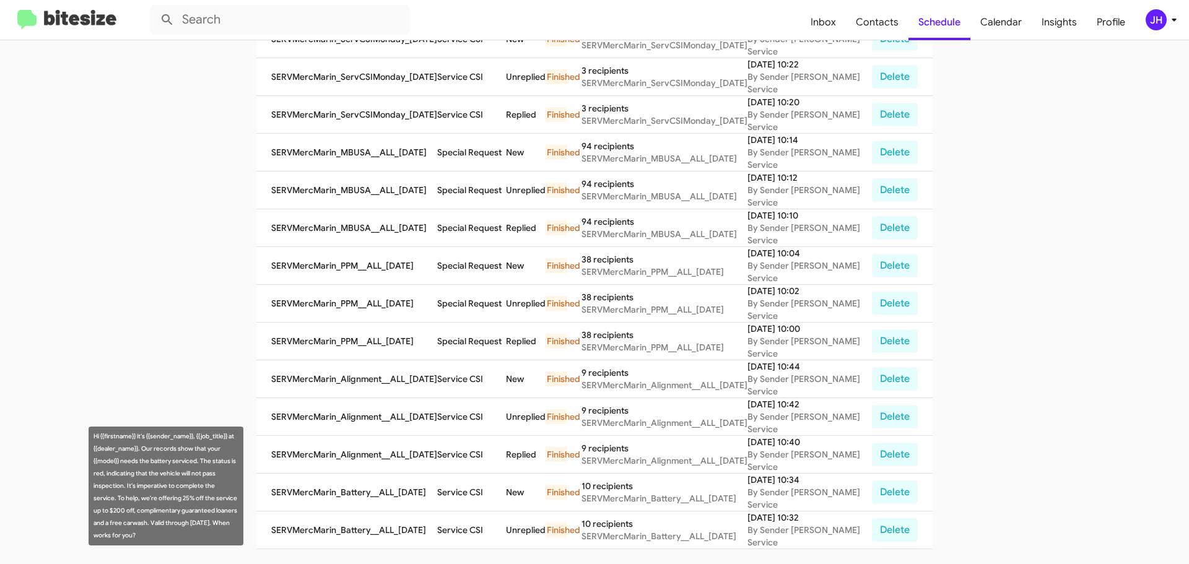
drag, startPoint x: 121, startPoint y: 533, endPoint x: 92, endPoint y: 437, distance: 100.9
click at [92, 437] on div "Hi {{firstname}} it's {{sender_name}}, {{job_title}} at {{dealer_name}}. Our re…" at bounding box center [166, 486] width 155 height 119
copy div "Hi {{firstname}} it's {{sender_name}}, {{job_title}} at {{dealer_name}}. Our re…"
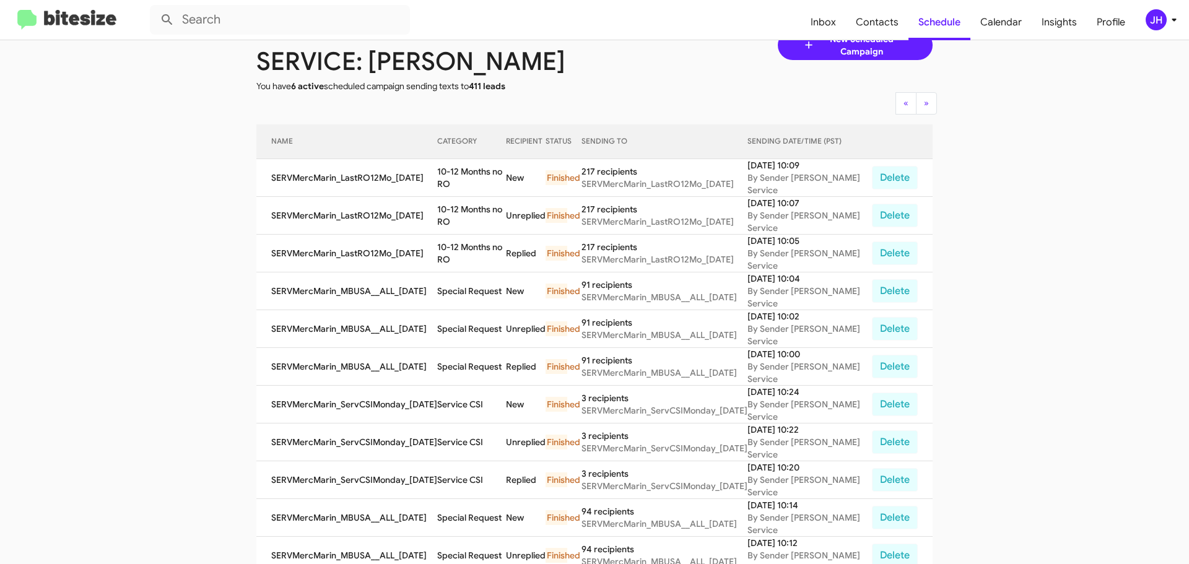
scroll to position [62, 0]
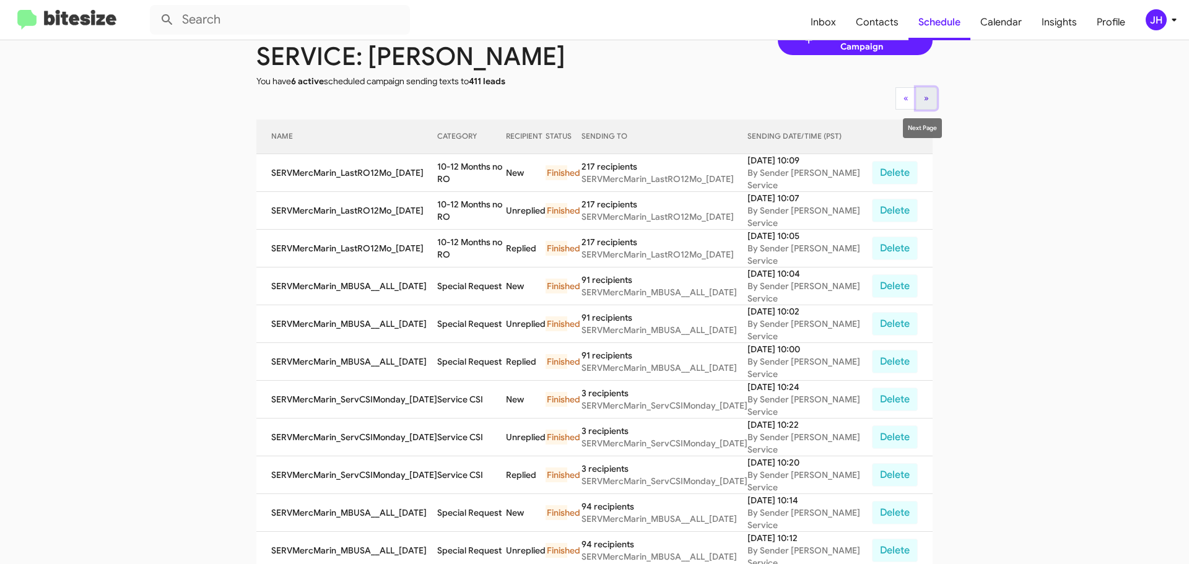
click at [924, 98] on span "»" at bounding box center [926, 97] width 5 height 11
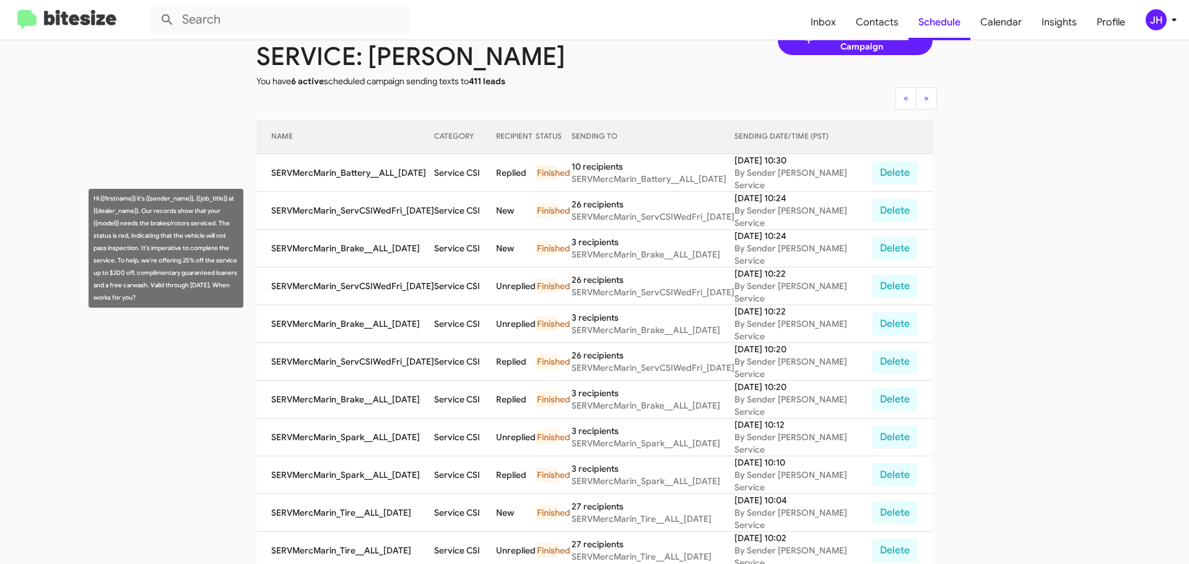
drag, startPoint x: 142, startPoint y: 297, endPoint x: 91, endPoint y: 199, distance: 110.2
click at [91, 199] on div "Hi {{firstname}} it's {{sender_name}}, {{job_title}} at {{dealer_name}}. Our re…" at bounding box center [166, 248] width 155 height 119
copy div "Hi {{firstname}} it's {{sender_name}}, {{job_title}} at {{dealer_name}}. Our re…"
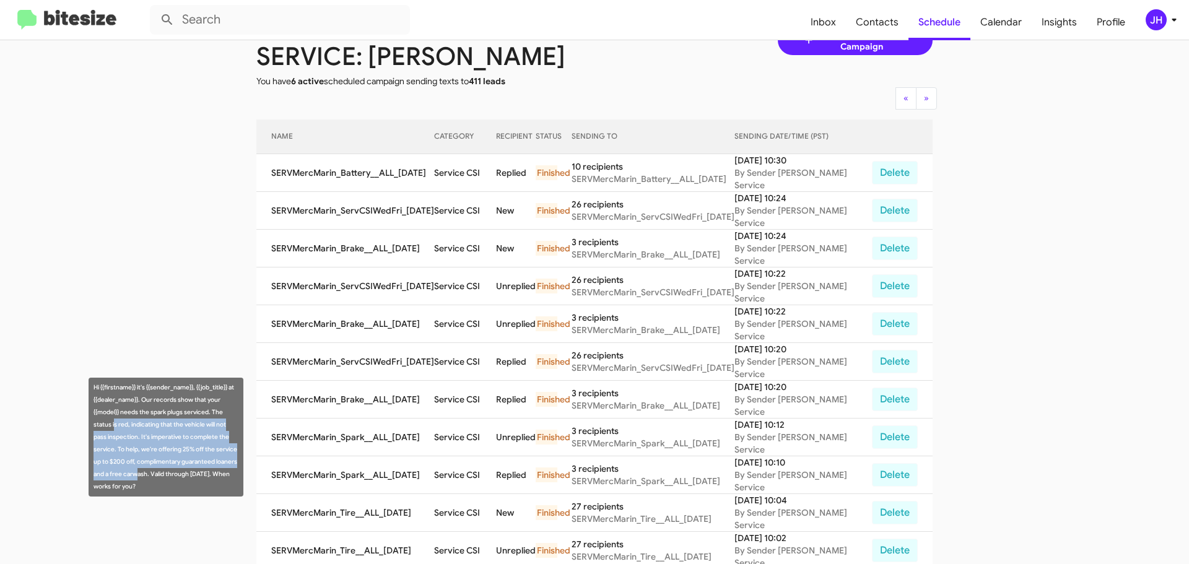
drag, startPoint x: 139, startPoint y: 480, endPoint x: 114, endPoint y: 423, distance: 62.4
click at [114, 423] on div "Hi {{firstname}} it's {{sender_name}}, {{job_title}} at {{dealer_name}}. Our re…" at bounding box center [166, 437] width 155 height 119
drag, startPoint x: 142, startPoint y: 485, endPoint x: 90, endPoint y: 388, distance: 110.2
click at [90, 388] on div "Hi {{firstname}} it's {{sender_name}}, {{job_title}} at {{dealer_name}}. Our re…" at bounding box center [166, 437] width 155 height 119
copy div "Hi {{firstname}} it's {{sender_name}}, {{job_title}} at {{dealer_name}}. Our re…"
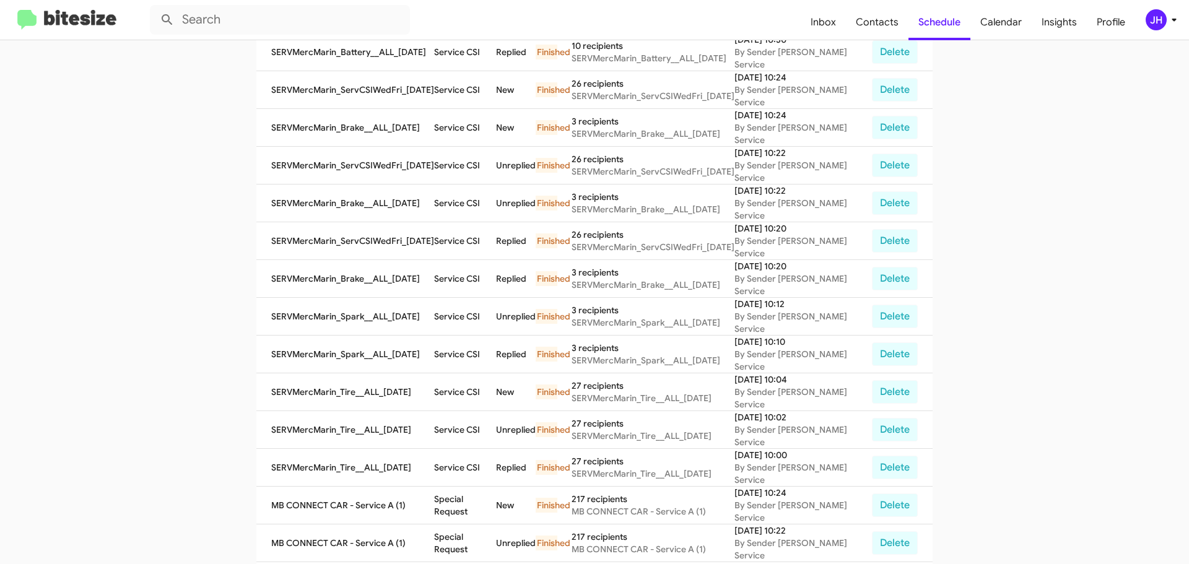
scroll to position [186, 0]
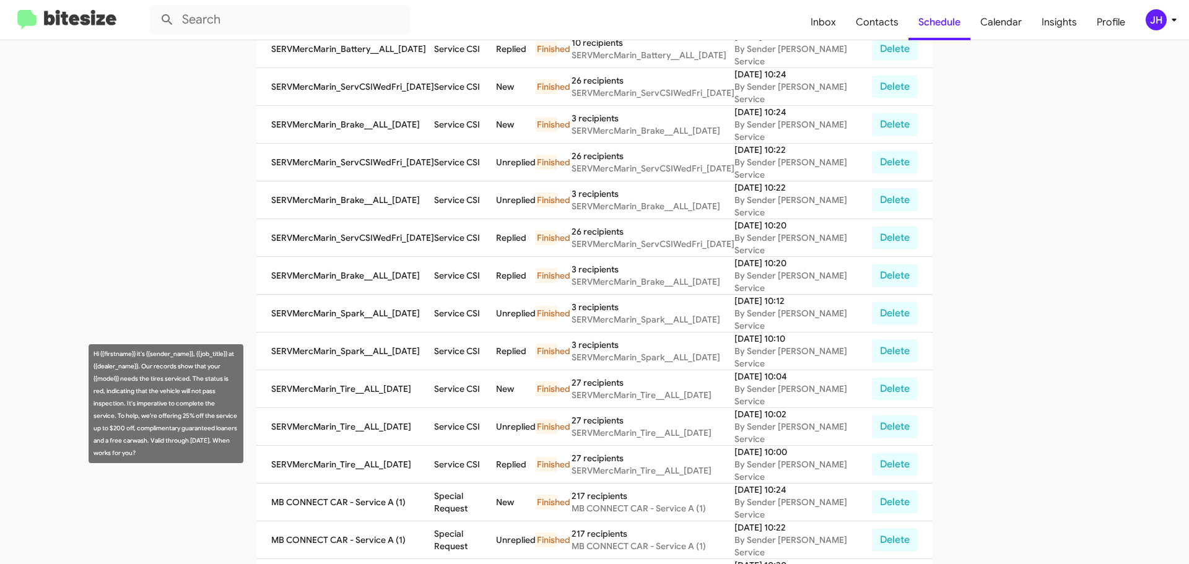
drag, startPoint x: 126, startPoint y: 452, endPoint x: 92, endPoint y: 354, distance: 103.6
click at [92, 354] on div "Hi {{firstname}} it's {{sender_name}}, {{job_title}} at {{dealer_name}}. Our re…" at bounding box center [166, 403] width 155 height 119
copy div "Hi {{firstname}} it's {{sender_name}}, {{job_title}} at {{dealer_name}}. Our re…"
